Goal: Task Accomplishment & Management: Manage account settings

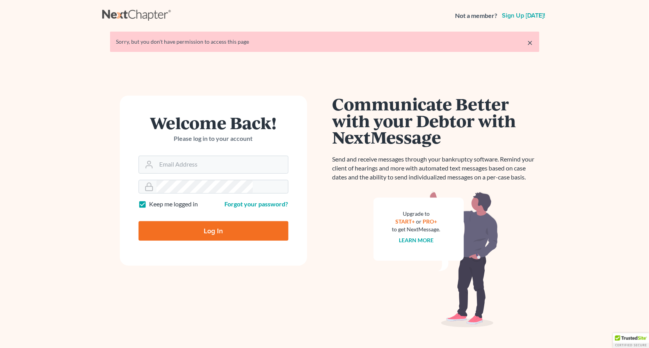
click at [194, 132] on form "Welcome Back! Please log in to your account Email Address Password Keep me logg…" at bounding box center [213, 181] width 187 height 170
click at [194, 156] on input "Email Address" at bounding box center [223, 164] width 132 height 17
click at [200, 217] on div "Welcome Back! Please log in to your account Email Address Password Keep me logg…" at bounding box center [213, 207] width 222 height 223
click at [206, 156] on input "Email Address" at bounding box center [223, 164] width 132 height 17
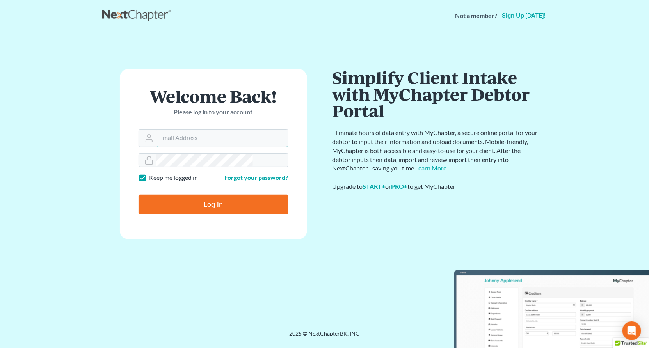
type input "[PERSON_NAME][EMAIL_ADDRESS][DOMAIN_NAME]"
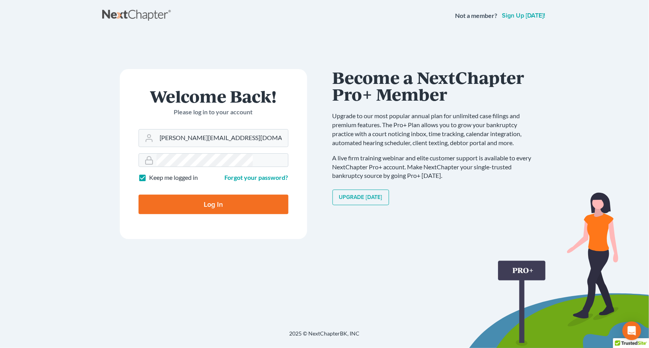
click at [198, 195] on input "Log In" at bounding box center [214, 205] width 150 height 20
type input "Thinking..."
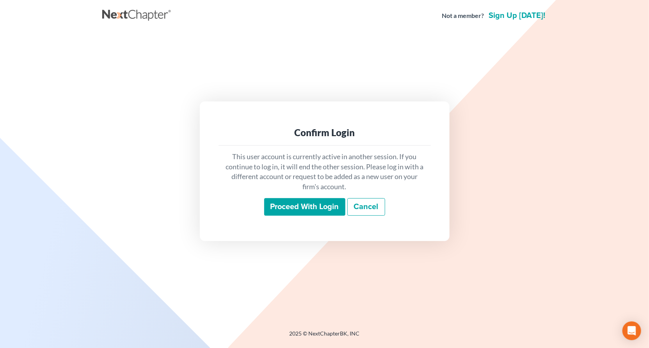
click at [297, 199] on input "Proceed with login" at bounding box center [304, 207] width 81 height 18
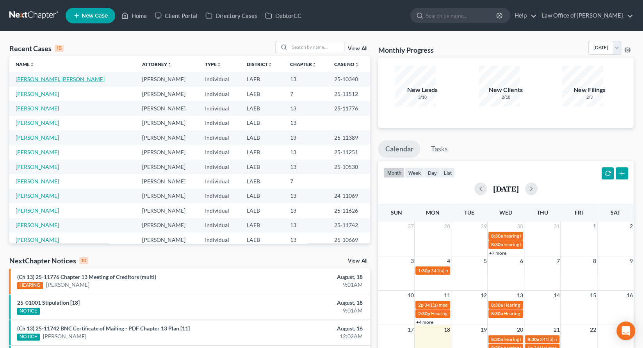
click at [24, 76] on link "Harris, Lejeune" at bounding box center [60, 79] width 89 height 7
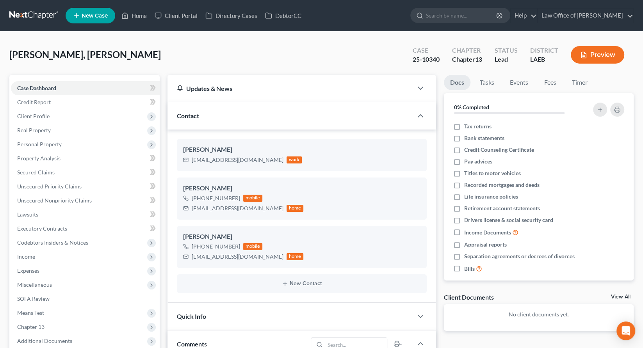
scroll to position [8, 0]
click at [21, 338] on span "Additional Documents" at bounding box center [44, 341] width 55 height 7
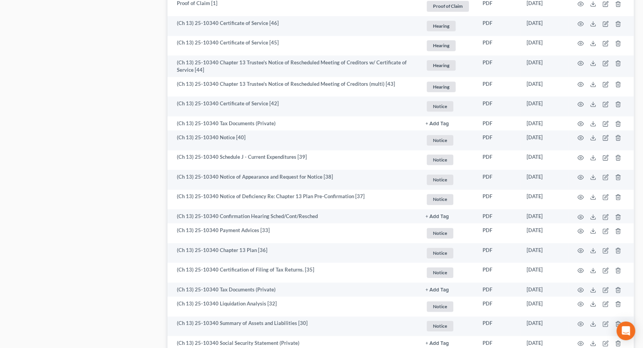
scroll to position [816, 0]
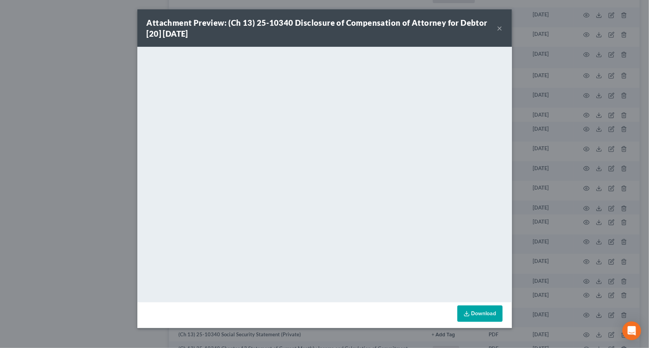
click at [105, 169] on div "Attachment Preview: (Ch 13) 25-10340 Disclosure of Compensation of Attorney for…" at bounding box center [324, 174] width 649 height 348
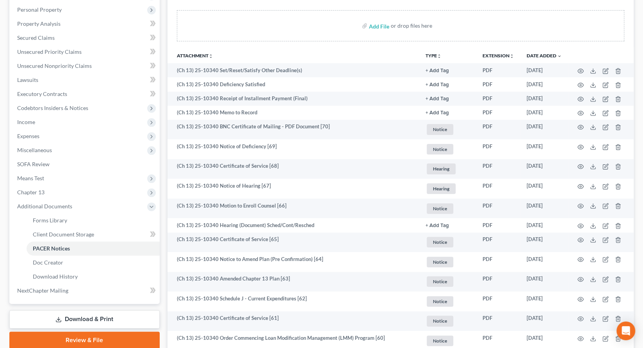
scroll to position [0, 0]
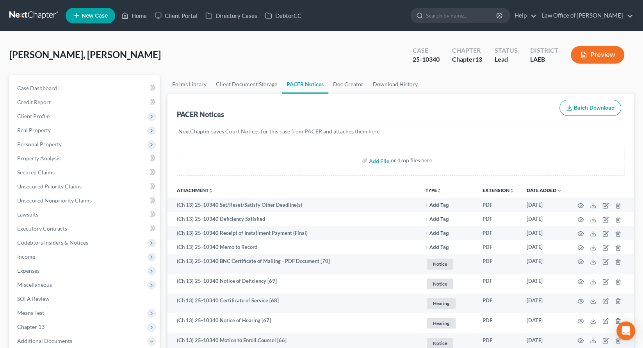
click at [19, 12] on link at bounding box center [34, 16] width 50 height 14
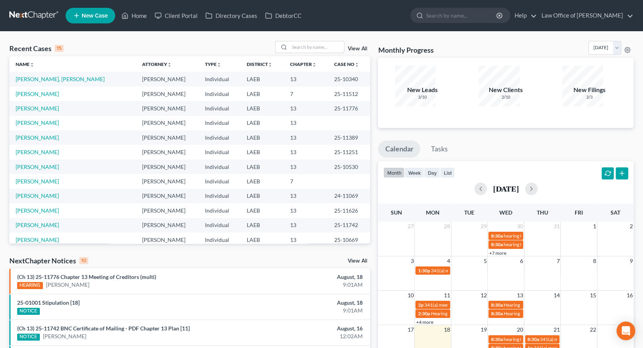
click at [314, 41] on input "search" at bounding box center [316, 46] width 55 height 11
type input "sanders"
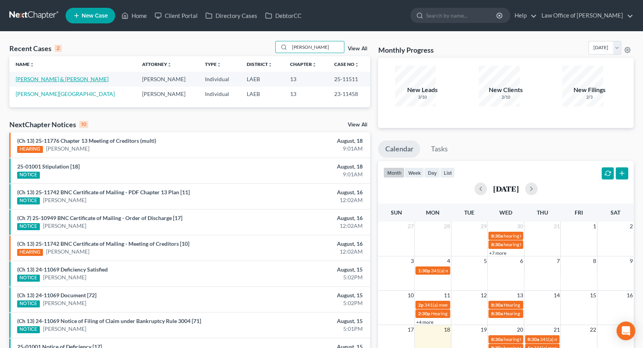
click at [25, 76] on link "Sanders, Carl & Regina" at bounding box center [62, 79] width 93 height 7
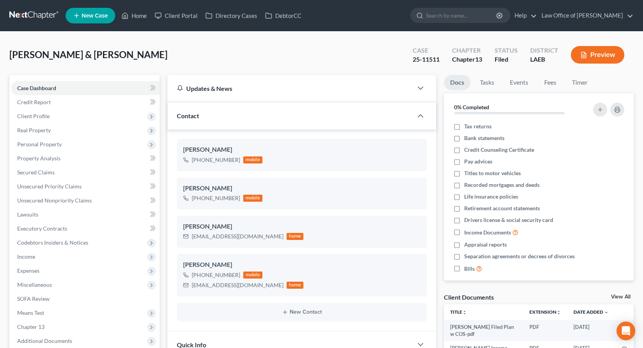
click at [21, 338] on span "Additional Documents" at bounding box center [44, 341] width 55 height 7
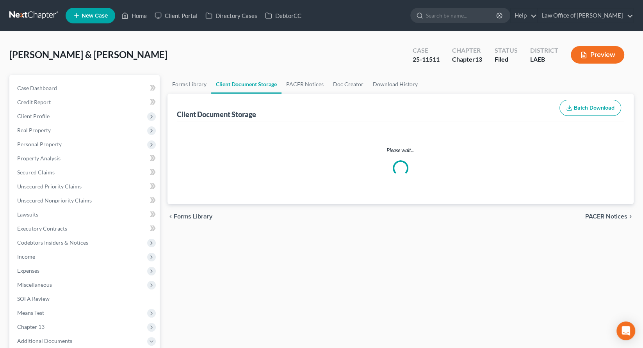
select select "0"
select select "9"
select select "3"
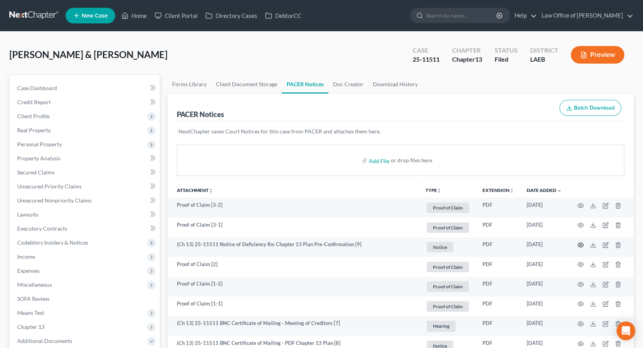
click at [584, 242] on icon "button" at bounding box center [580, 245] width 6 height 6
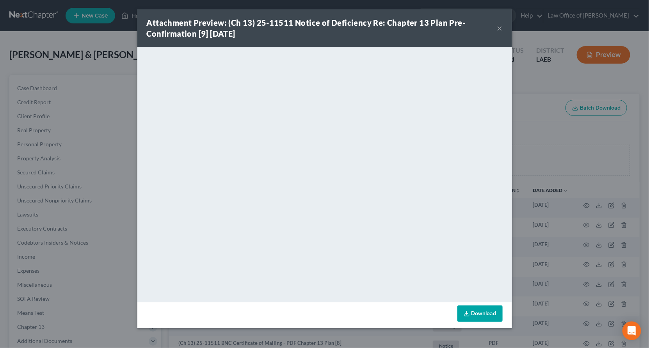
click at [497, 23] on button "×" at bounding box center [499, 27] width 5 height 9
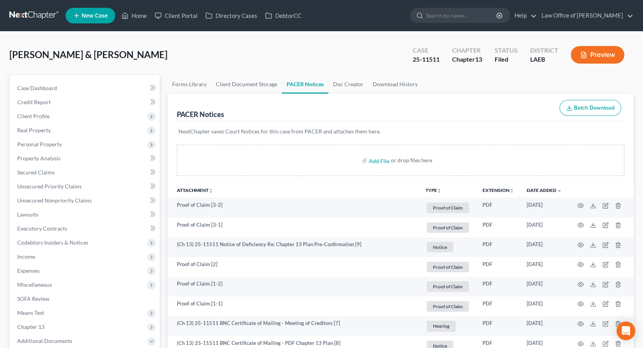
click at [584, 242] on icon "button" at bounding box center [580, 245] width 6 height 6
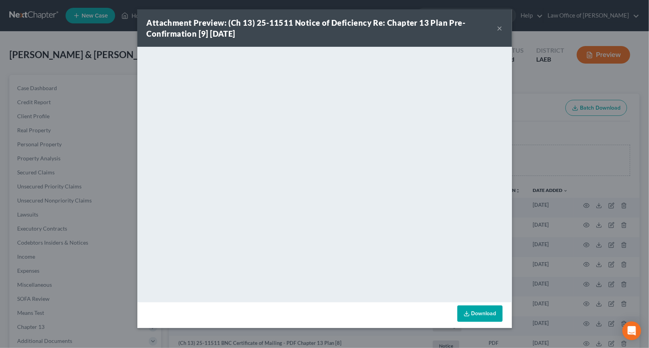
click at [514, 141] on div "Attachment Preview: (Ch 13) 25-11511 Notice of Deficiency Re: Chapter 13 Plan P…" at bounding box center [324, 174] width 649 height 348
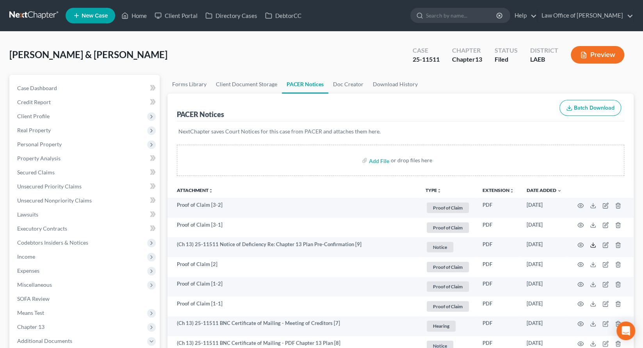
click at [593, 243] on line at bounding box center [593, 244] width 0 height 3
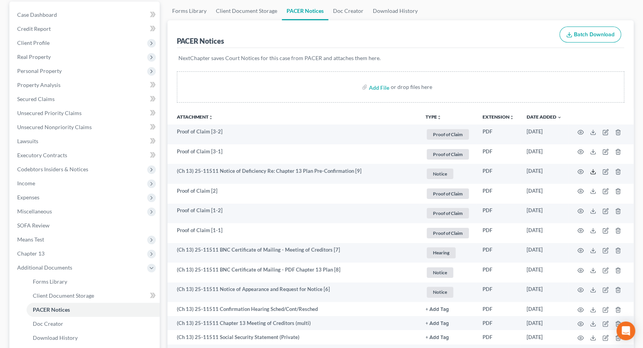
scroll to position [98, 0]
